Goal: Browse casually: Explore the website without a specific task or goal

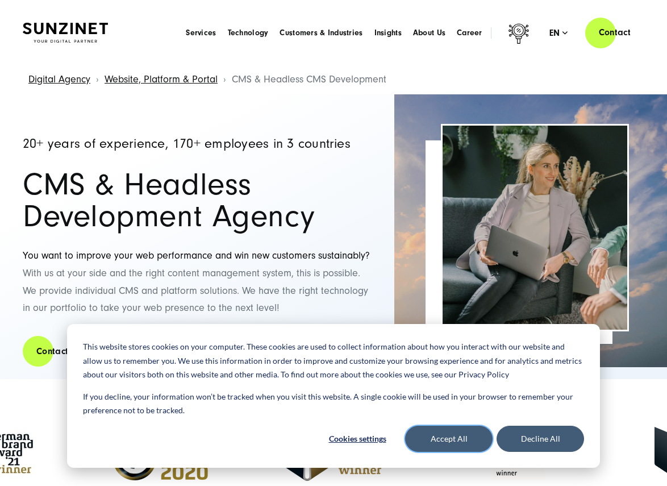
click at [456, 444] on button "Accept All" at bounding box center [448, 438] width 87 height 26
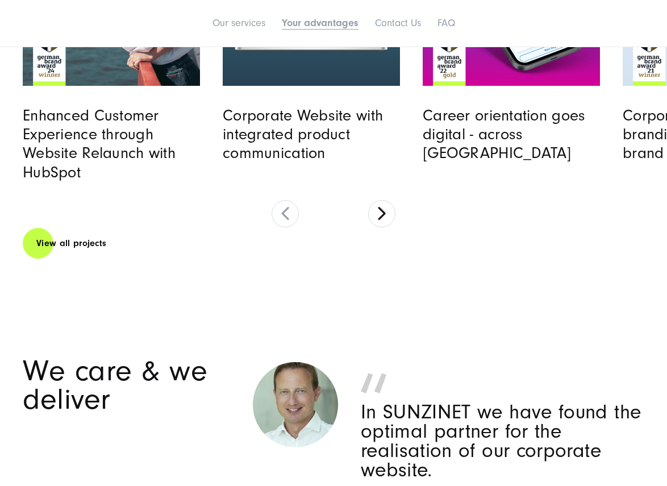
scroll to position [3597, 0]
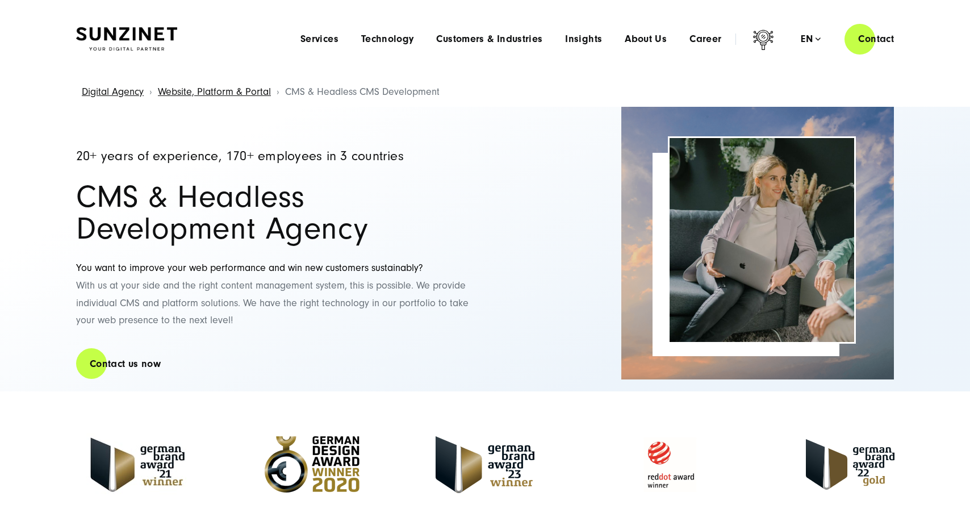
click at [145, 37] on img at bounding box center [126, 39] width 101 height 24
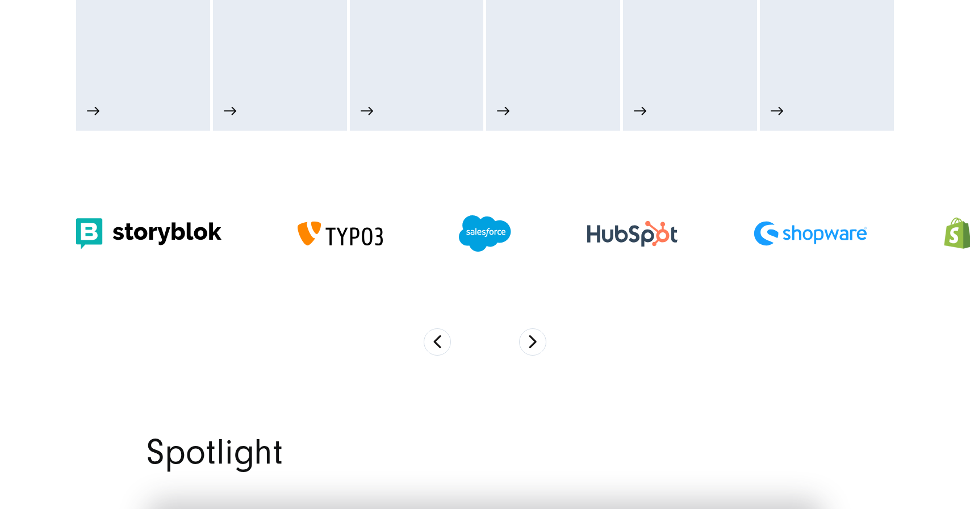
scroll to position [901, 0]
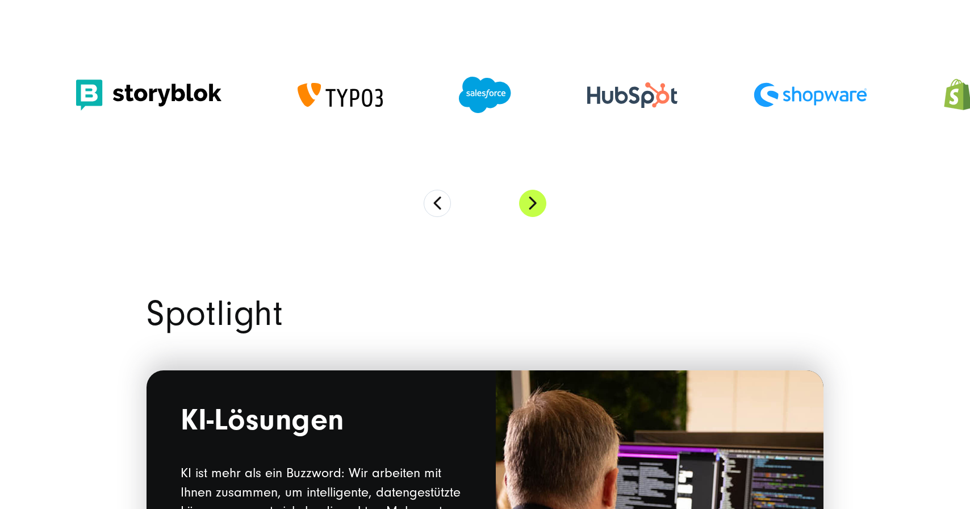
click at [541, 210] on button "Next" at bounding box center [532, 203] width 27 height 27
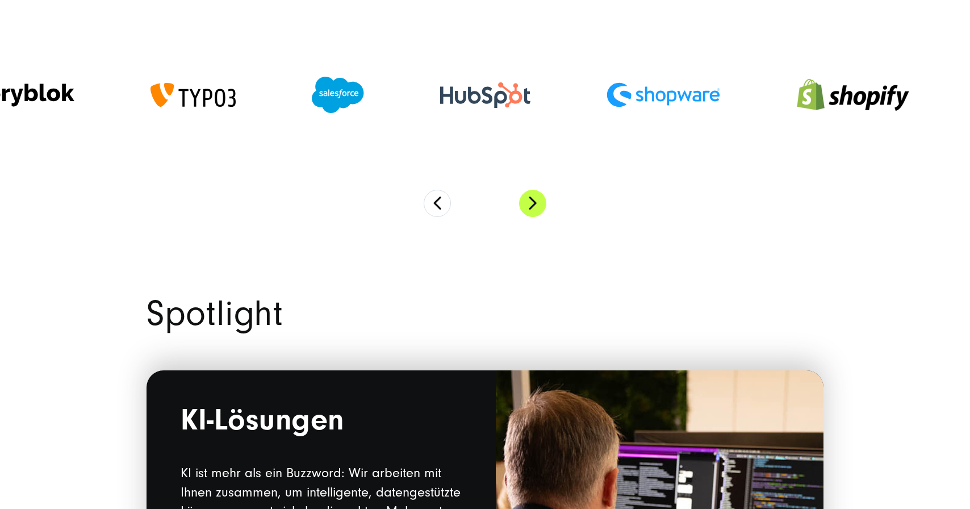
click at [541, 210] on button "Next" at bounding box center [532, 203] width 27 height 27
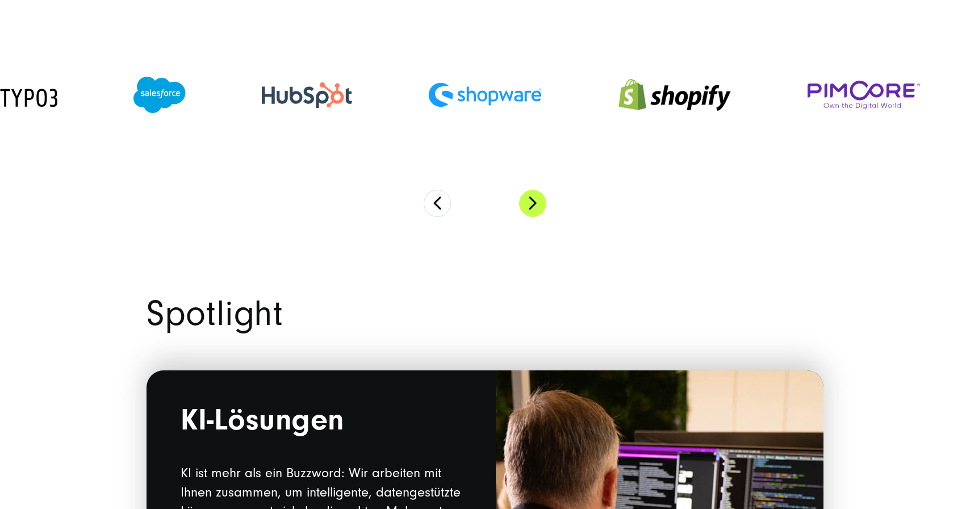
click at [541, 210] on button "Next" at bounding box center [532, 203] width 27 height 27
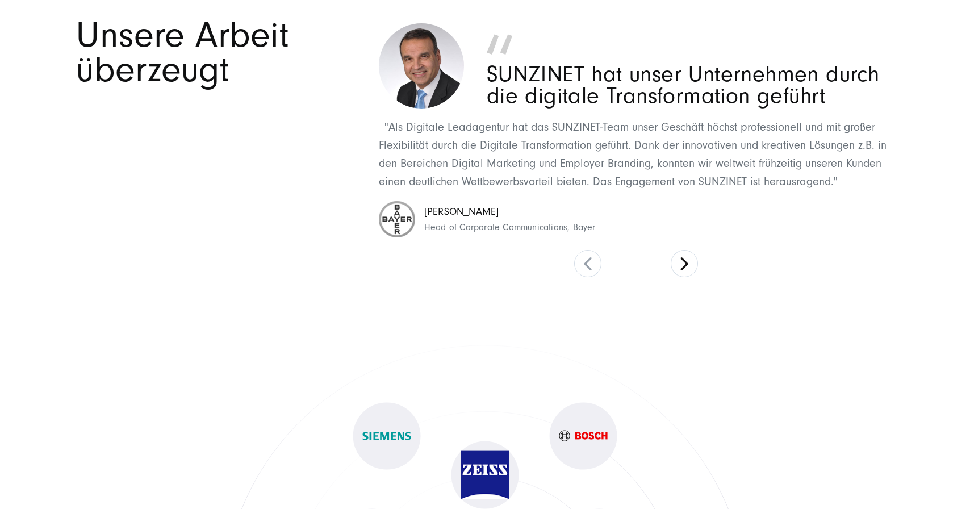
scroll to position [5119, 0]
